Goal: Transaction & Acquisition: Purchase product/service

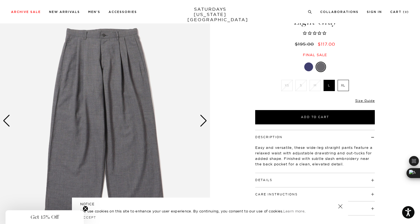
scroll to position [38, 0]
click at [360, 99] on link "Size Guide" at bounding box center [365, 101] width 20 height 4
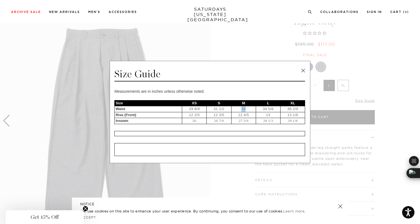
drag, startPoint x: 242, startPoint y: 109, endPoint x: 246, endPoint y: 110, distance: 3.9
click at [246, 110] on td "33" at bounding box center [243, 109] width 25 height 6
click at [281, 128] on div "Measurements are in inches unless otherwise noted. Size XS S M L XL Waist 29 8/…" at bounding box center [209, 122] width 191 height 68
click at [303, 73] on link at bounding box center [303, 71] width 8 height 8
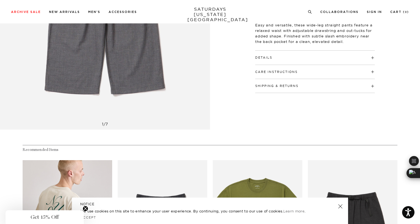
scroll to position [163, 3]
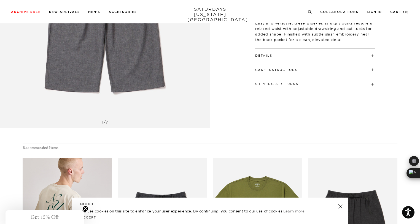
click at [277, 51] on h4 "Details" at bounding box center [315, 53] width 120 height 9
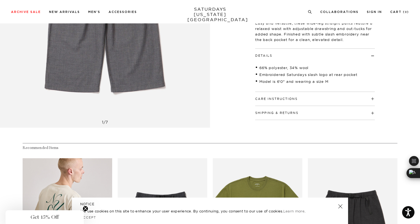
click at [291, 101] on div "Care Instructions Machine wash cold, gentle cycle Use mild detergent Do not ble…" at bounding box center [315, 99] width 120 height 14
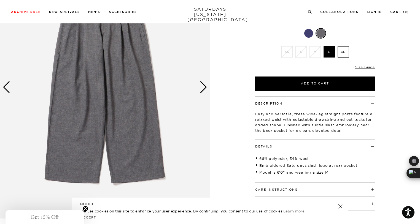
scroll to position [69, 3]
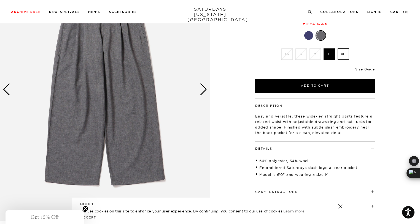
click at [200, 89] on div "Next slide" at bounding box center [203, 90] width 7 height 12
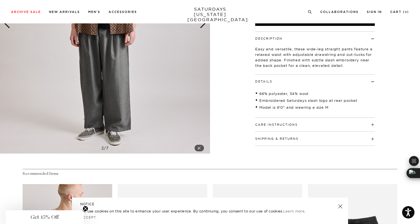
scroll to position [135, 3]
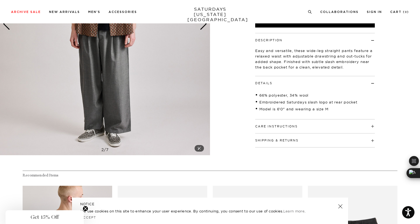
click at [203, 117] on img at bounding box center [105, 24] width 210 height 263
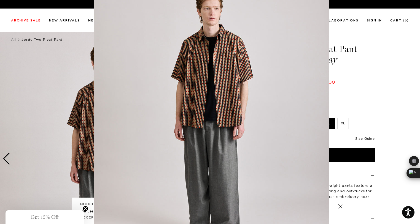
scroll to position [26, 0]
click at [364, 104] on figure at bounding box center [210, 112] width 420 height 224
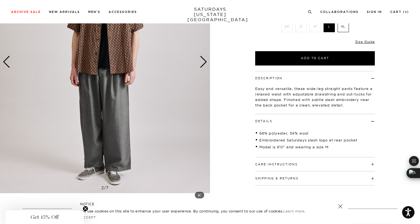
scroll to position [88, 3]
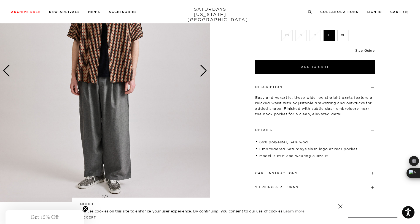
click at [200, 73] on div "Next slide" at bounding box center [203, 71] width 7 height 12
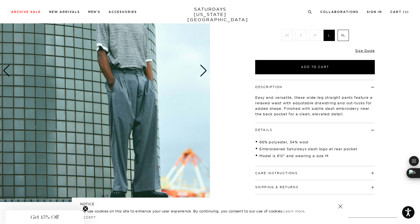
click at [201, 71] on div "Next slide" at bounding box center [203, 71] width 7 height 12
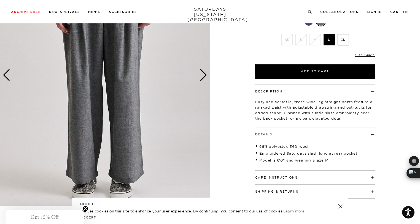
scroll to position [84, 3]
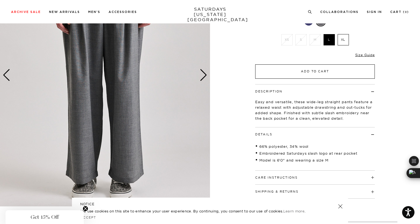
click at [296, 75] on button "Add to Cart" at bounding box center [315, 72] width 120 height 14
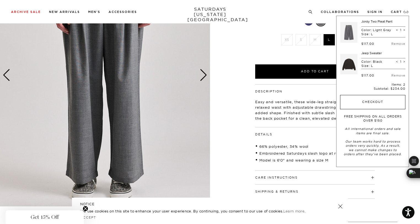
click at [358, 104] on button "Checkout" at bounding box center [372, 102] width 65 height 14
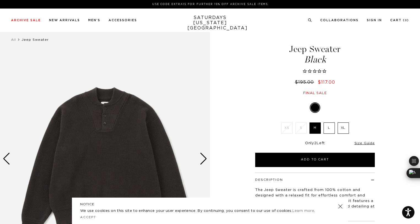
click at [203, 160] on div "Next slide" at bounding box center [203, 159] width 7 height 12
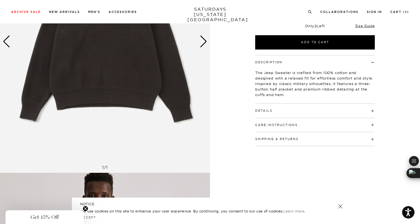
scroll to position [110, 0]
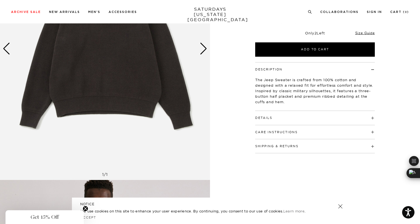
click at [302, 118] on h4 "Details" at bounding box center [315, 115] width 120 height 9
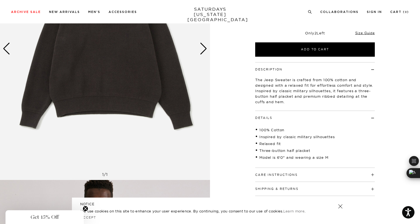
click at [313, 172] on h4 "Care Instructions" at bounding box center [315, 172] width 120 height 9
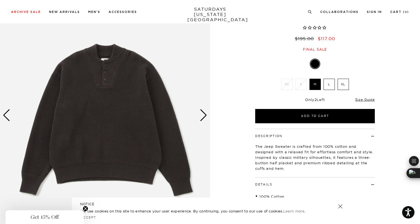
scroll to position [40, 3]
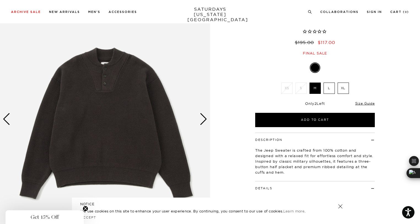
click at [326, 90] on label "L" at bounding box center [329, 88] width 11 height 11
click at [0, 0] on input "L" at bounding box center [0, 0] width 0 height 0
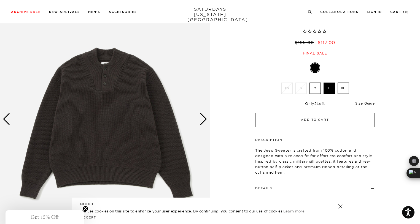
click at [326, 119] on button "Add to Cart" at bounding box center [315, 120] width 120 height 14
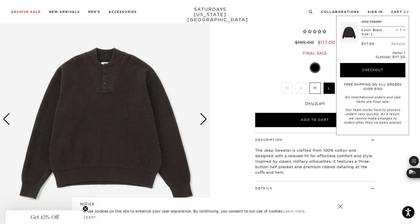
drag, startPoint x: 332, startPoint y: 1, endPoint x: 321, endPoint y: 24, distance: 25.5
click at [321, 24] on span "Black" at bounding box center [314, 19] width 121 height 9
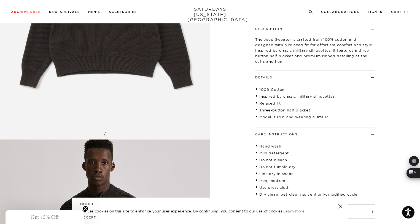
scroll to position [151, 3]
click at [314, 74] on h4 "Details" at bounding box center [315, 75] width 120 height 9
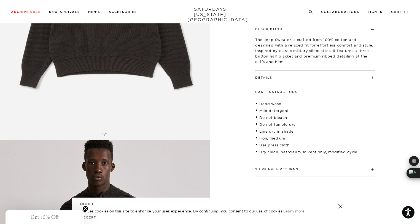
click at [323, 170] on h4 "Shipping & Returns" at bounding box center [315, 167] width 120 height 9
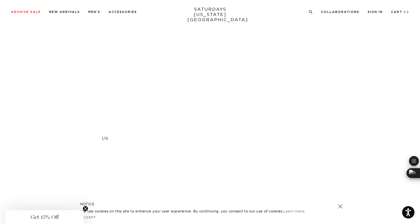
scroll to position [677, 1]
